Goal: Transaction & Acquisition: Purchase product/service

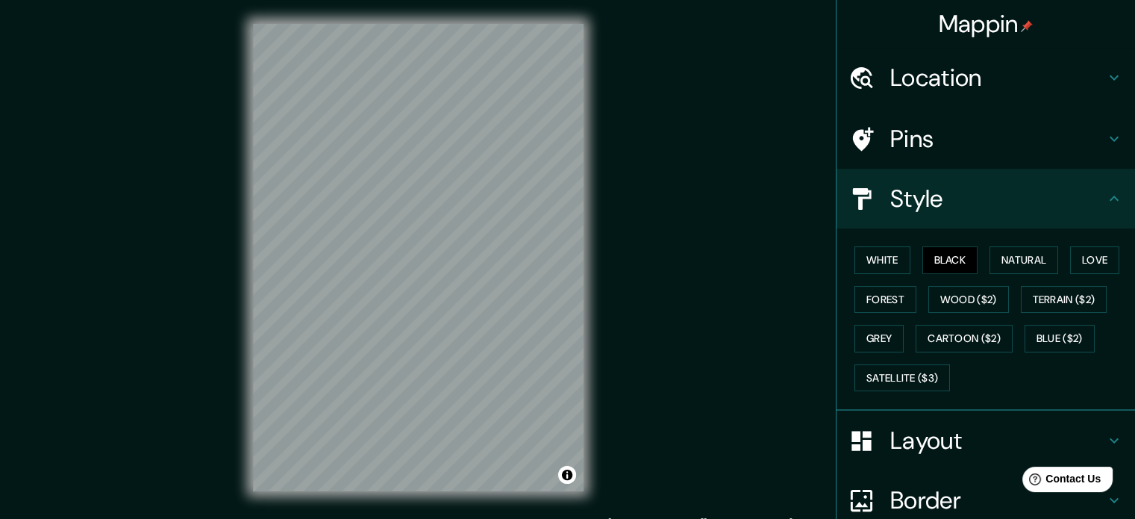
scroll to position [16, 0]
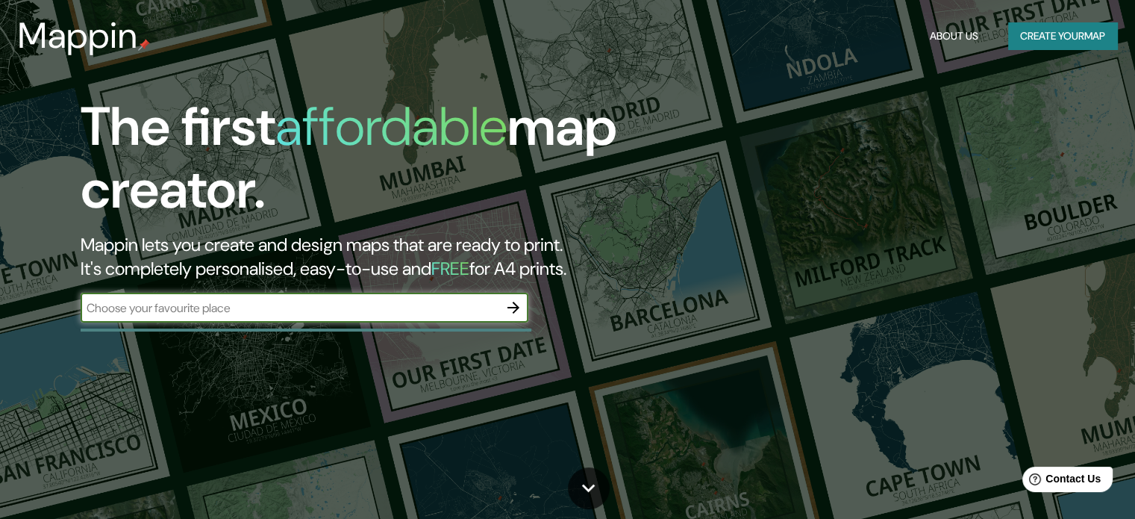
click at [505, 310] on icon "button" at bounding box center [514, 308] width 18 height 18
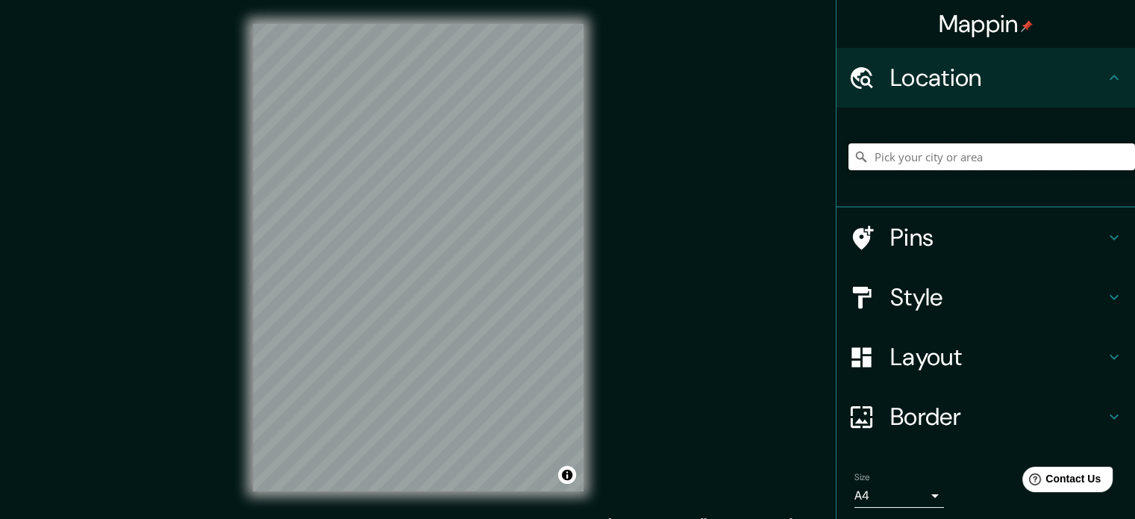
click at [993, 165] on input "Pick your city or area" at bounding box center [992, 156] width 287 height 27
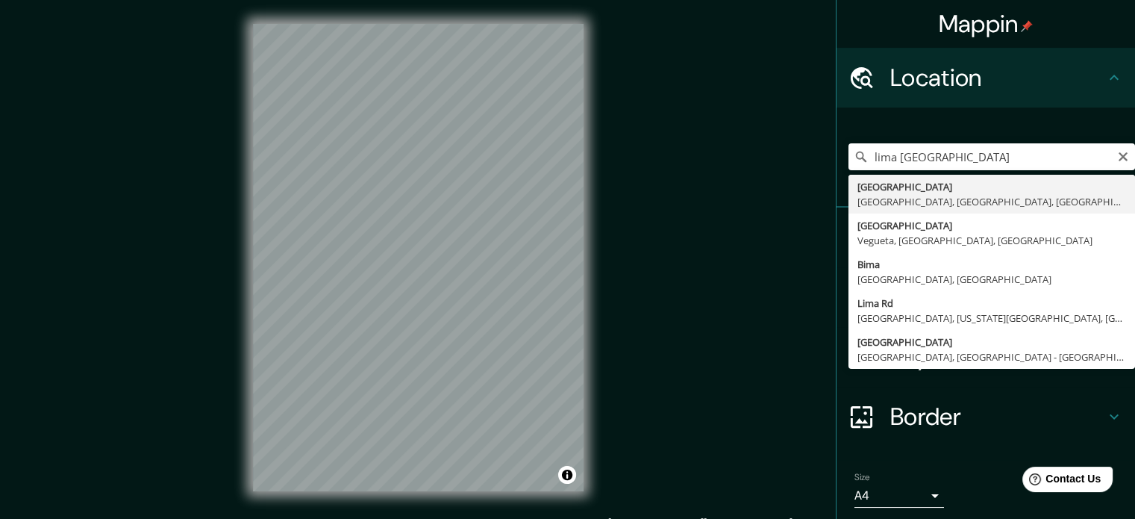
type input "[GEOGRAPHIC_DATA], [GEOGRAPHIC_DATA], [GEOGRAPHIC_DATA], [GEOGRAPHIC_DATA]"
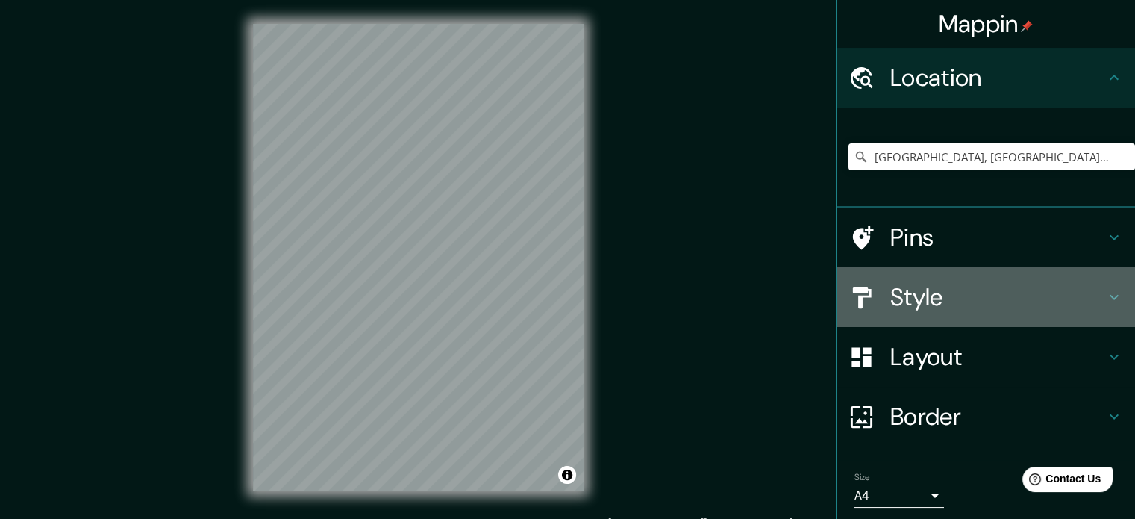
click at [911, 298] on h4 "Style" at bounding box center [997, 297] width 215 height 30
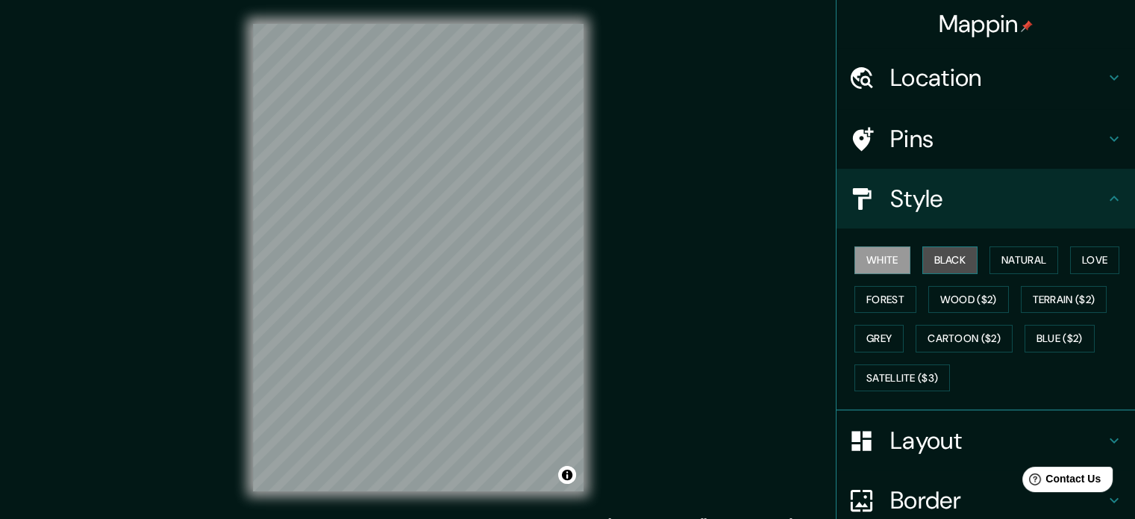
click at [939, 258] on button "Black" at bounding box center [951, 260] width 56 height 28
